Goal: Information Seeking & Learning: Learn about a topic

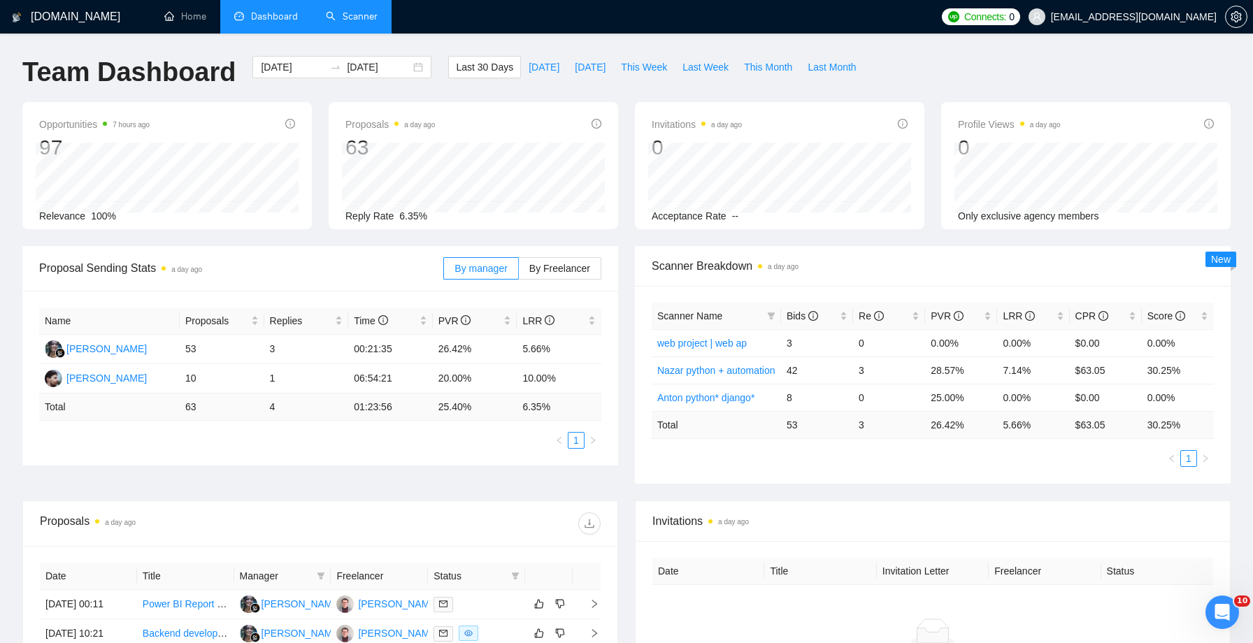
click at [359, 17] on link "Scanner" at bounding box center [352, 16] width 52 height 12
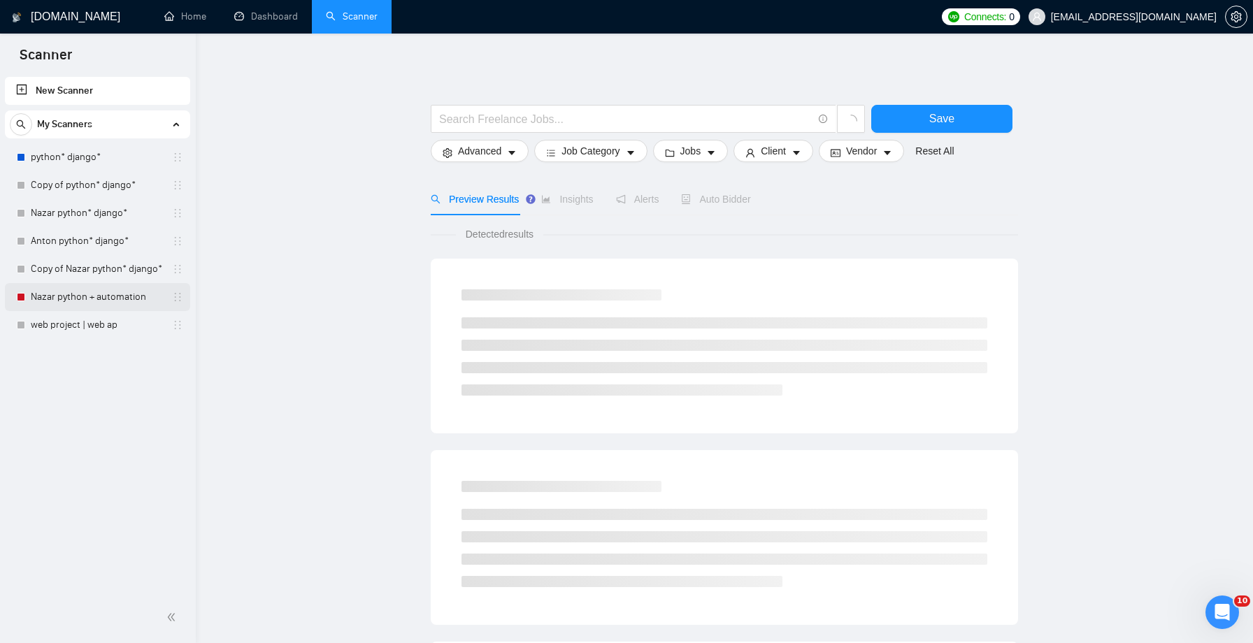
click at [87, 298] on link "Nazar python + automation" at bounding box center [97, 297] width 133 height 28
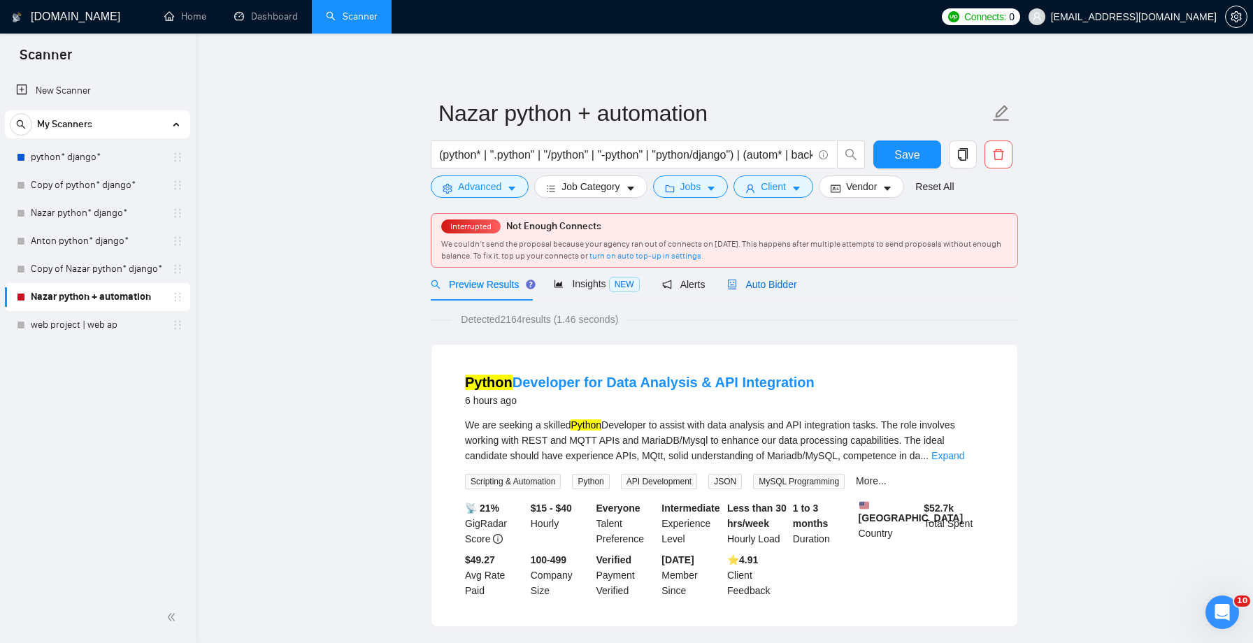
click at [779, 289] on span "Auto Bidder" at bounding box center [761, 284] width 69 height 11
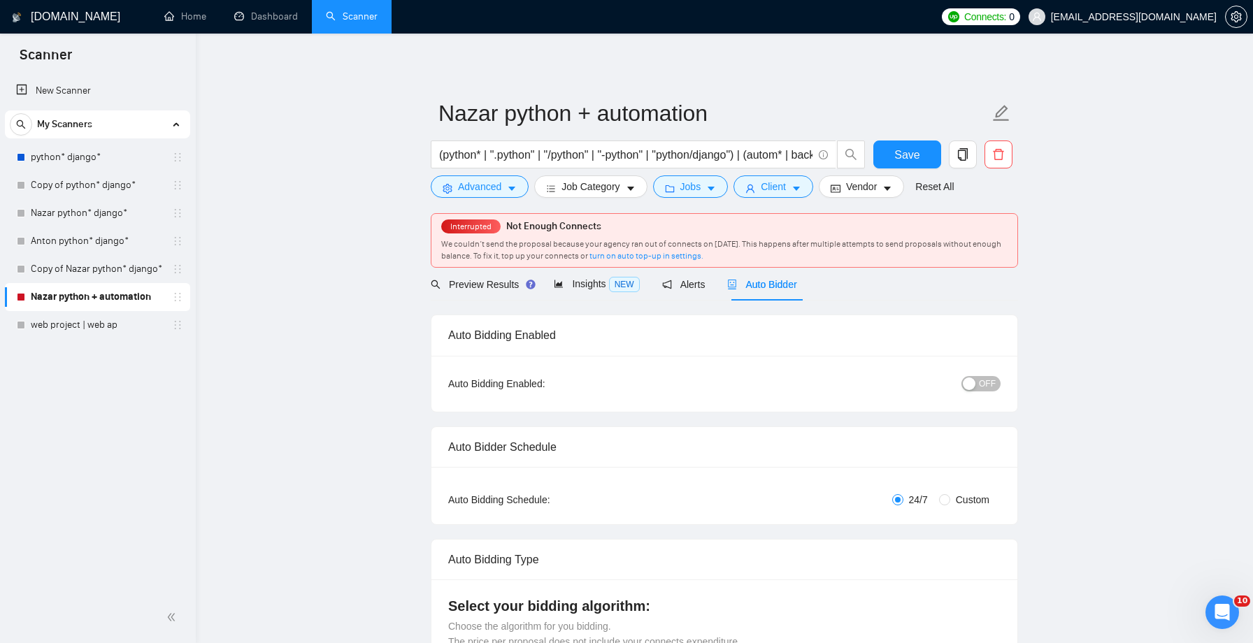
checkbox input "true"
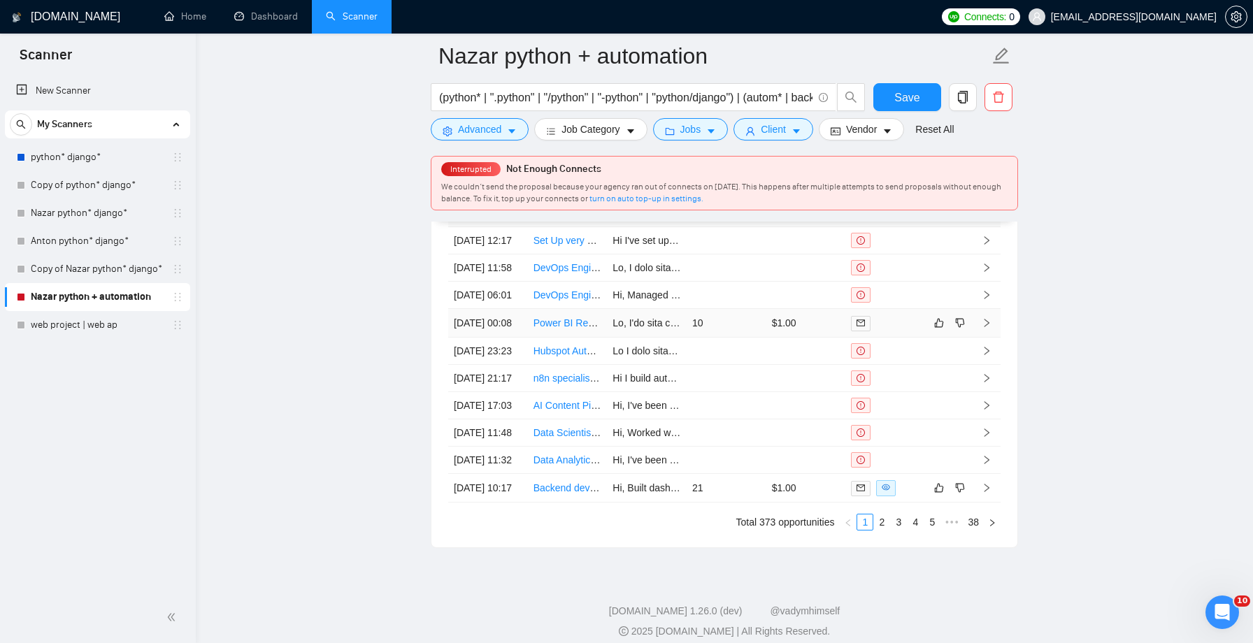
scroll to position [3729, 0]
click at [575, 327] on link "Power BI Report Developer Needed for Client-Facing Deliverables" at bounding box center [676, 321] width 287 height 11
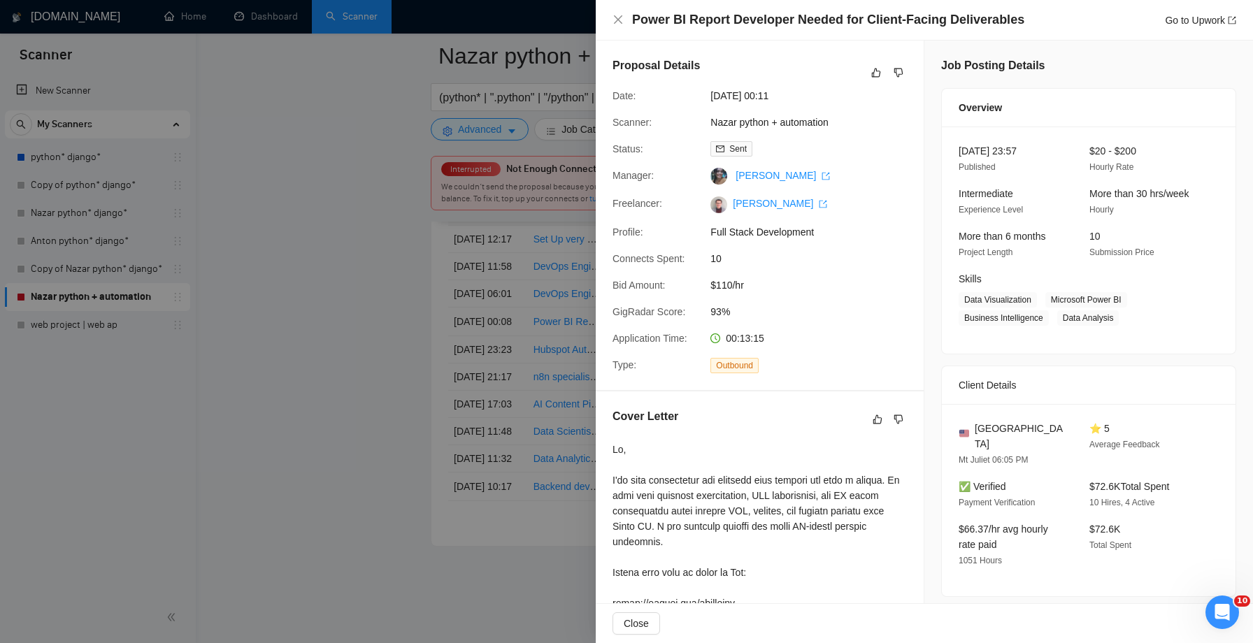
click at [512, 229] on div at bounding box center [626, 321] width 1253 height 643
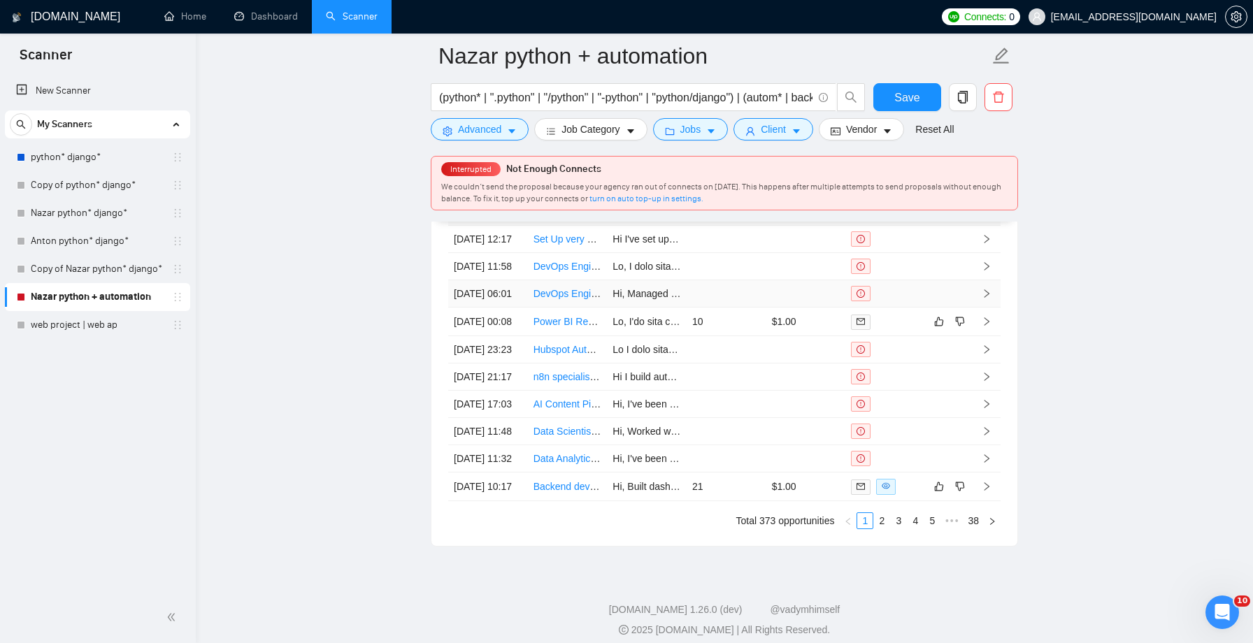
click at [561, 299] on link "DevOps Engineer with On-Prem / Bare Metal Experience Needed" at bounding box center [675, 293] width 284 height 11
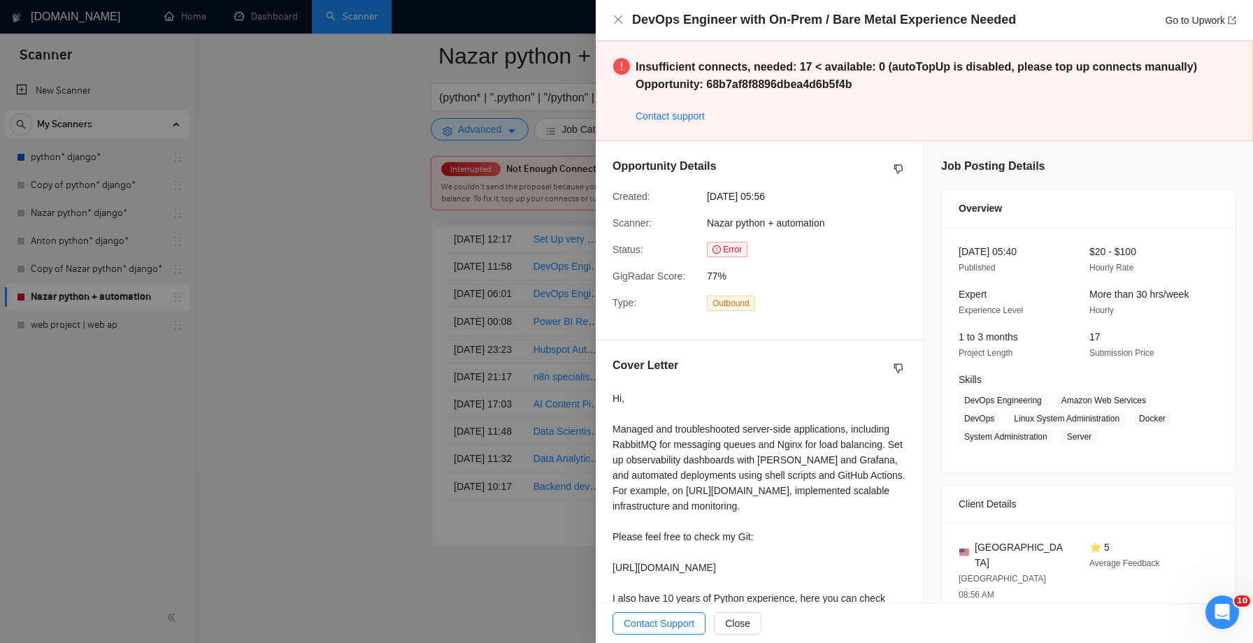
click at [669, 251] on div "Status:" at bounding box center [654, 249] width 94 height 15
click at [506, 368] on div at bounding box center [626, 321] width 1253 height 643
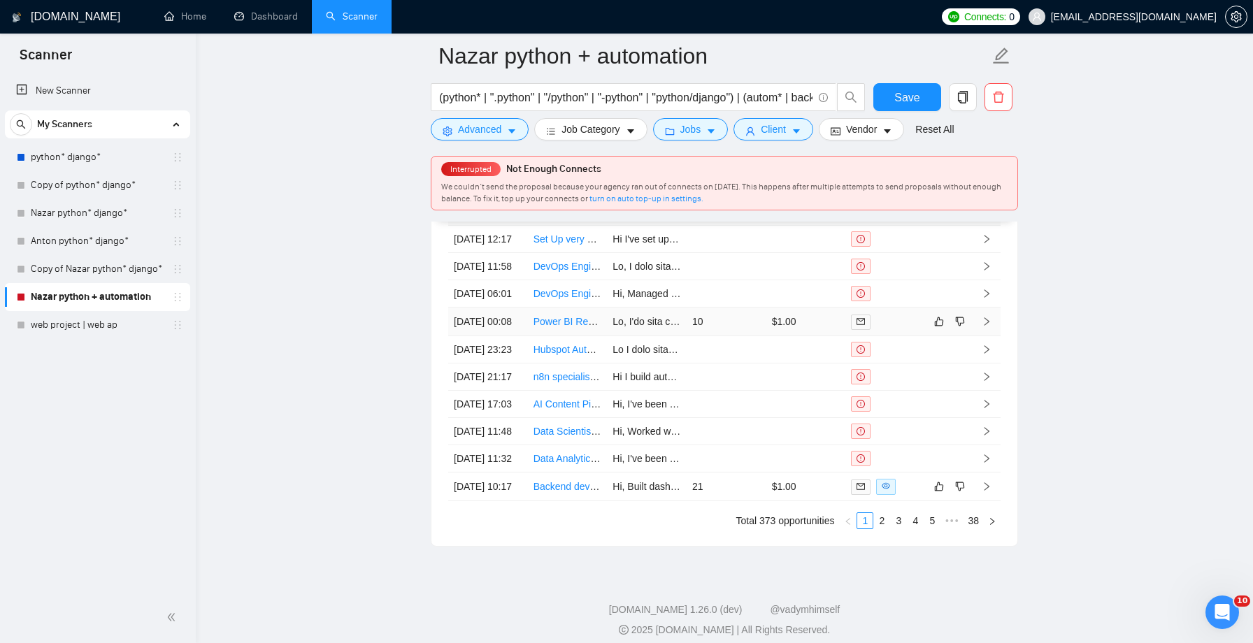
scroll to position [3891, 0]
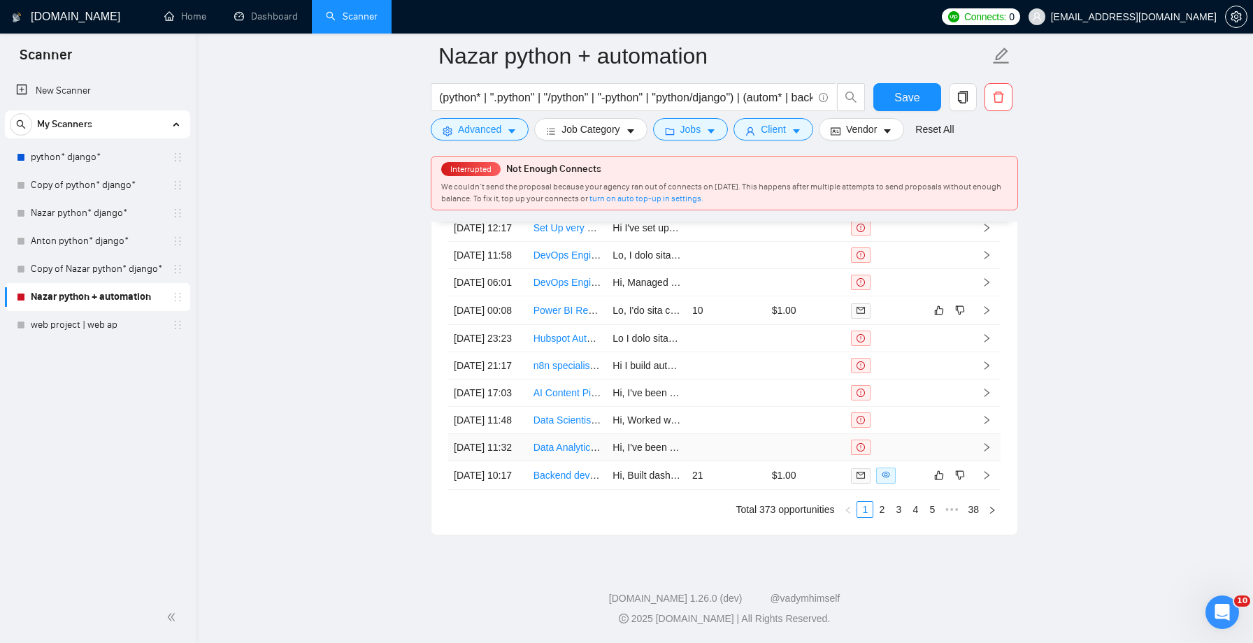
click at [566, 442] on link "Data Analytics / Visualization Specialist" at bounding box center [618, 447] width 170 height 11
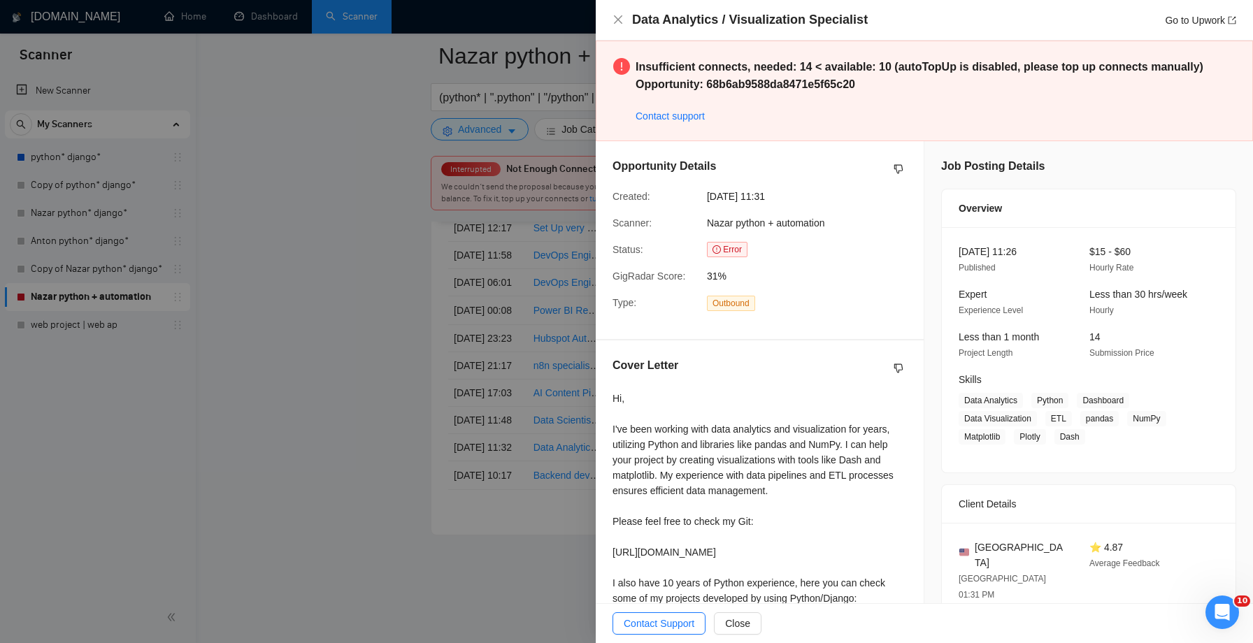
click at [554, 387] on div at bounding box center [626, 321] width 1253 height 643
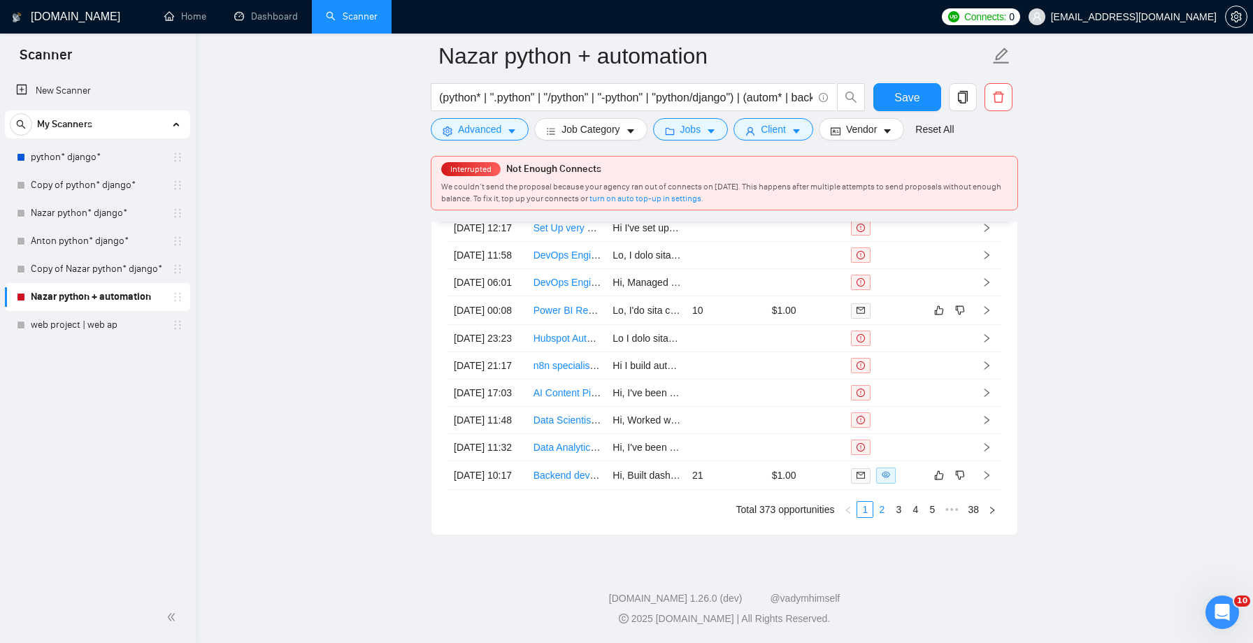
click at [879, 507] on link "2" at bounding box center [881, 509] width 15 height 15
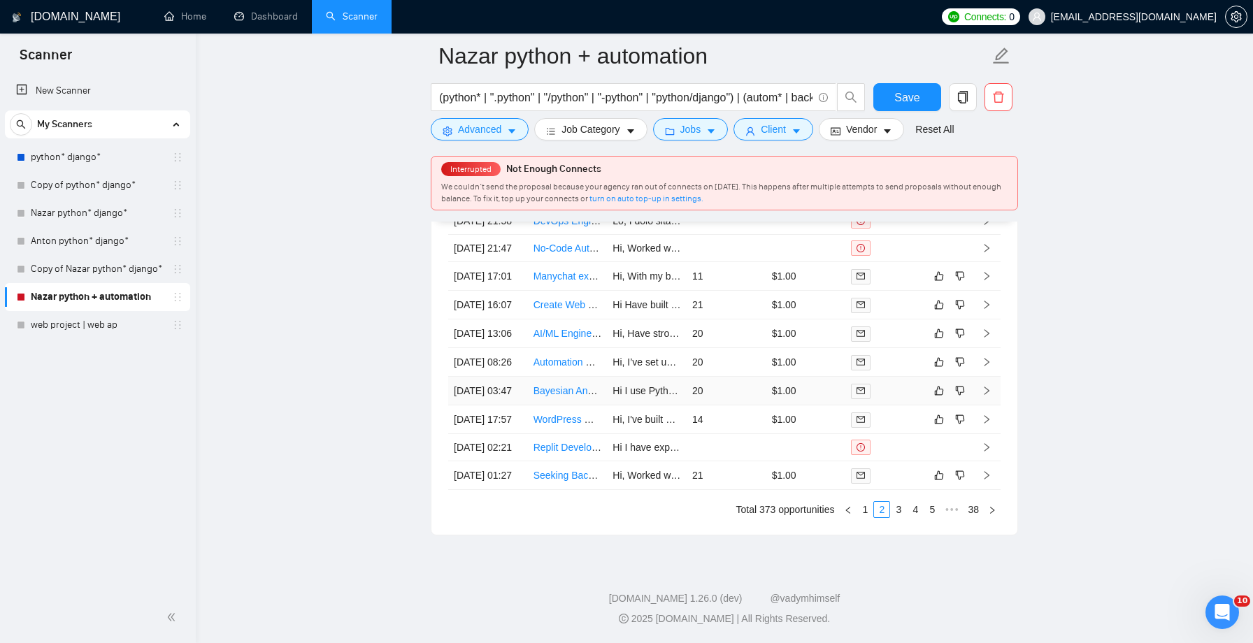
click at [565, 385] on link "Bayesian Analysis Expert for Ancient Prophetic Correspondences" at bounding box center [674, 390] width 283 height 11
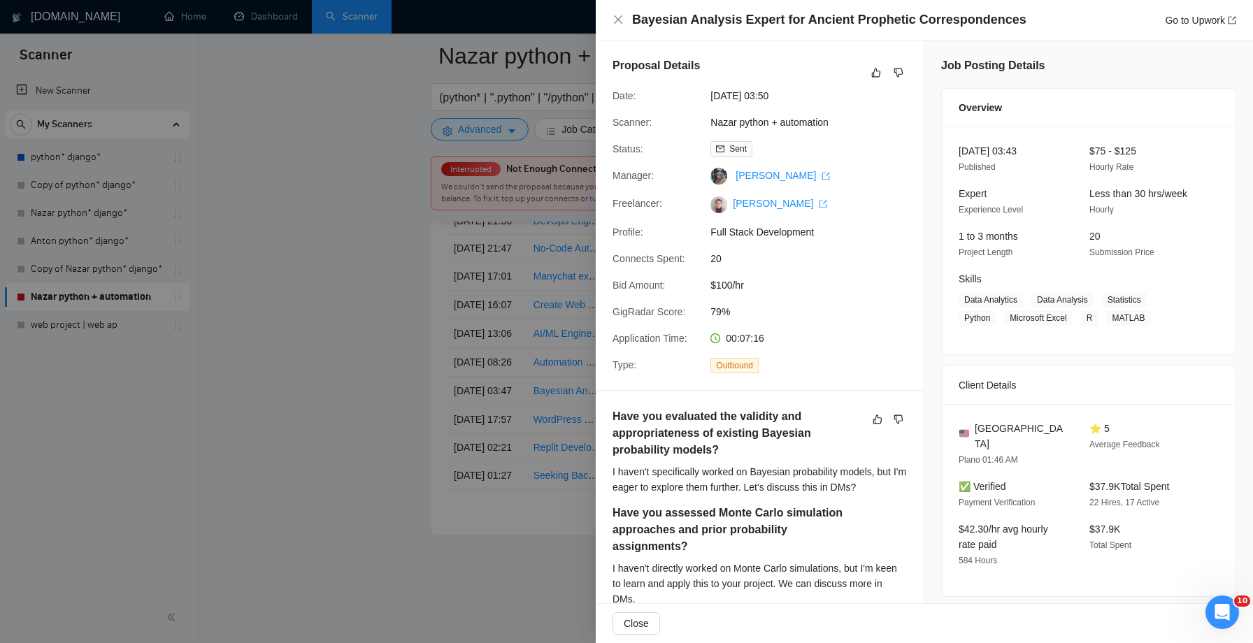
click at [493, 305] on div at bounding box center [626, 321] width 1253 height 643
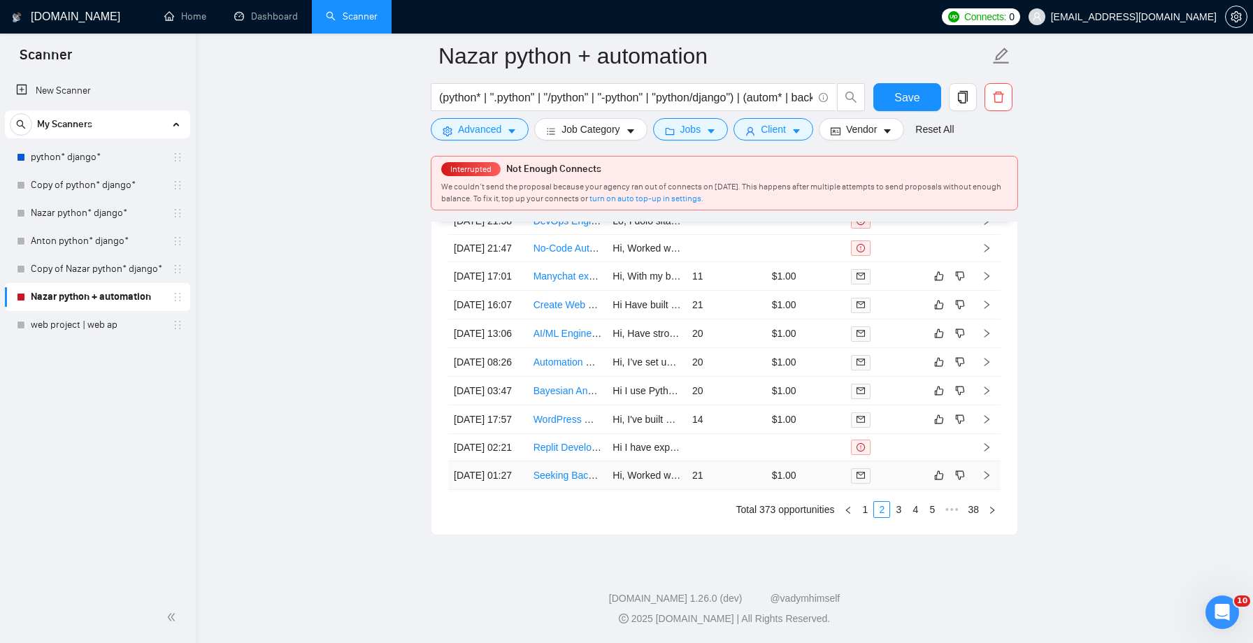
click at [564, 470] on link "Seeking Backend & SecOps developer" at bounding box center [617, 475] width 168 height 11
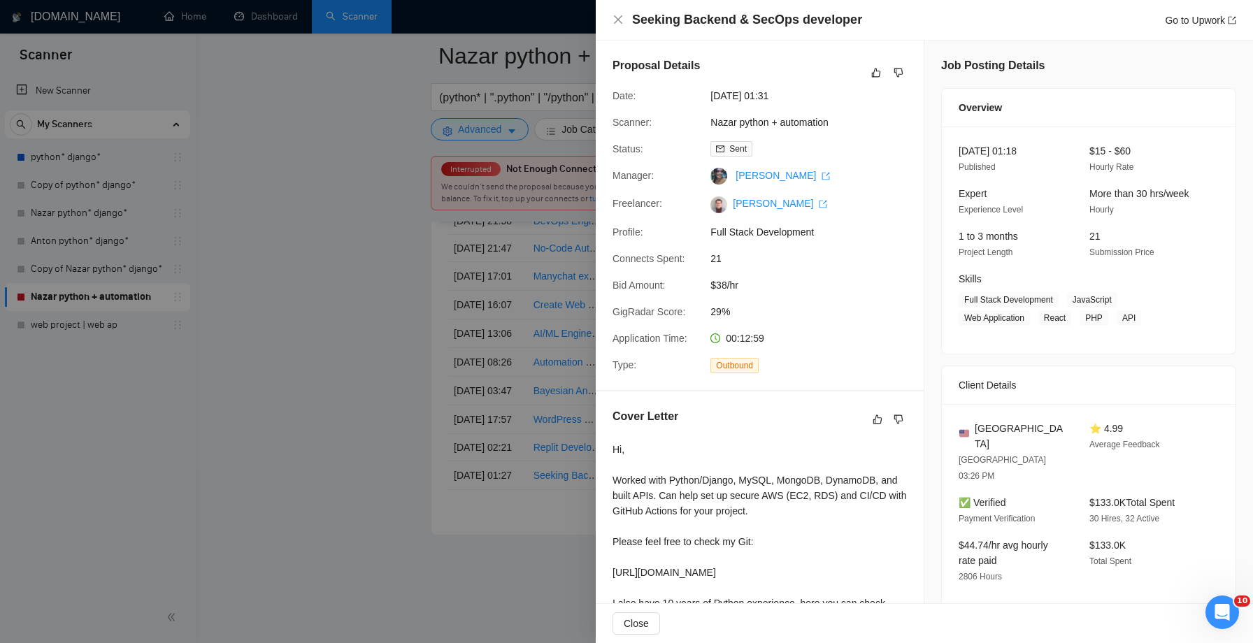
click at [433, 275] on div at bounding box center [626, 321] width 1253 height 643
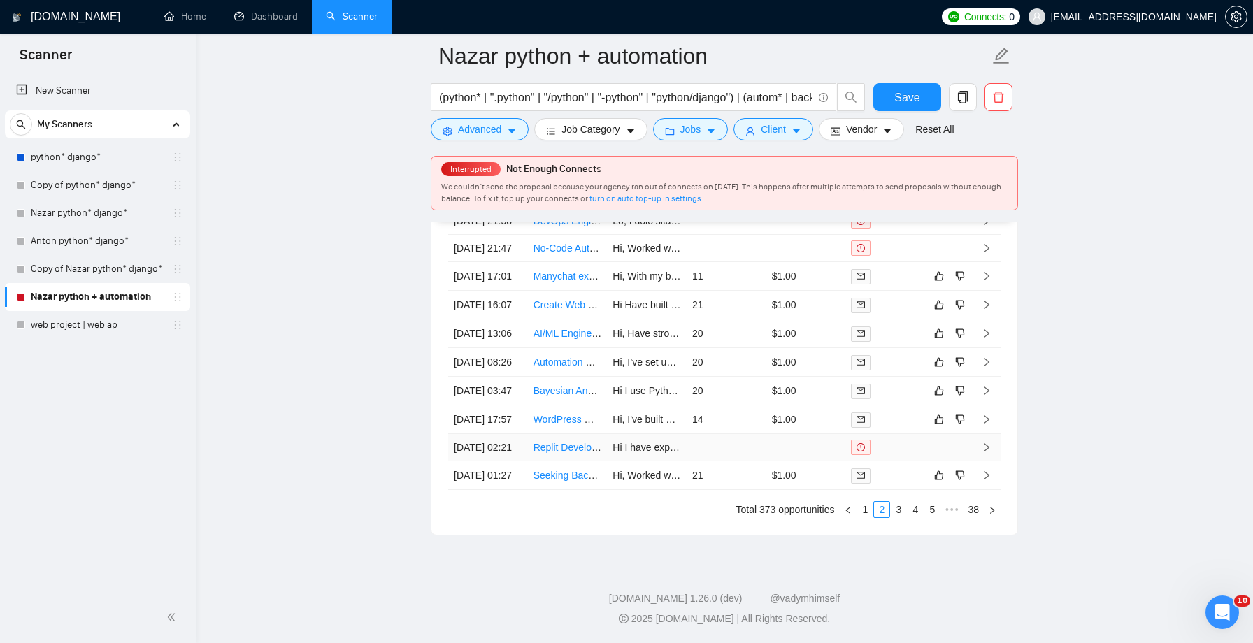
click at [556, 442] on link "Replit Developer Needed for CRM System Development" at bounding box center [655, 447] width 244 height 11
